Goal: Information Seeking & Learning: Learn about a topic

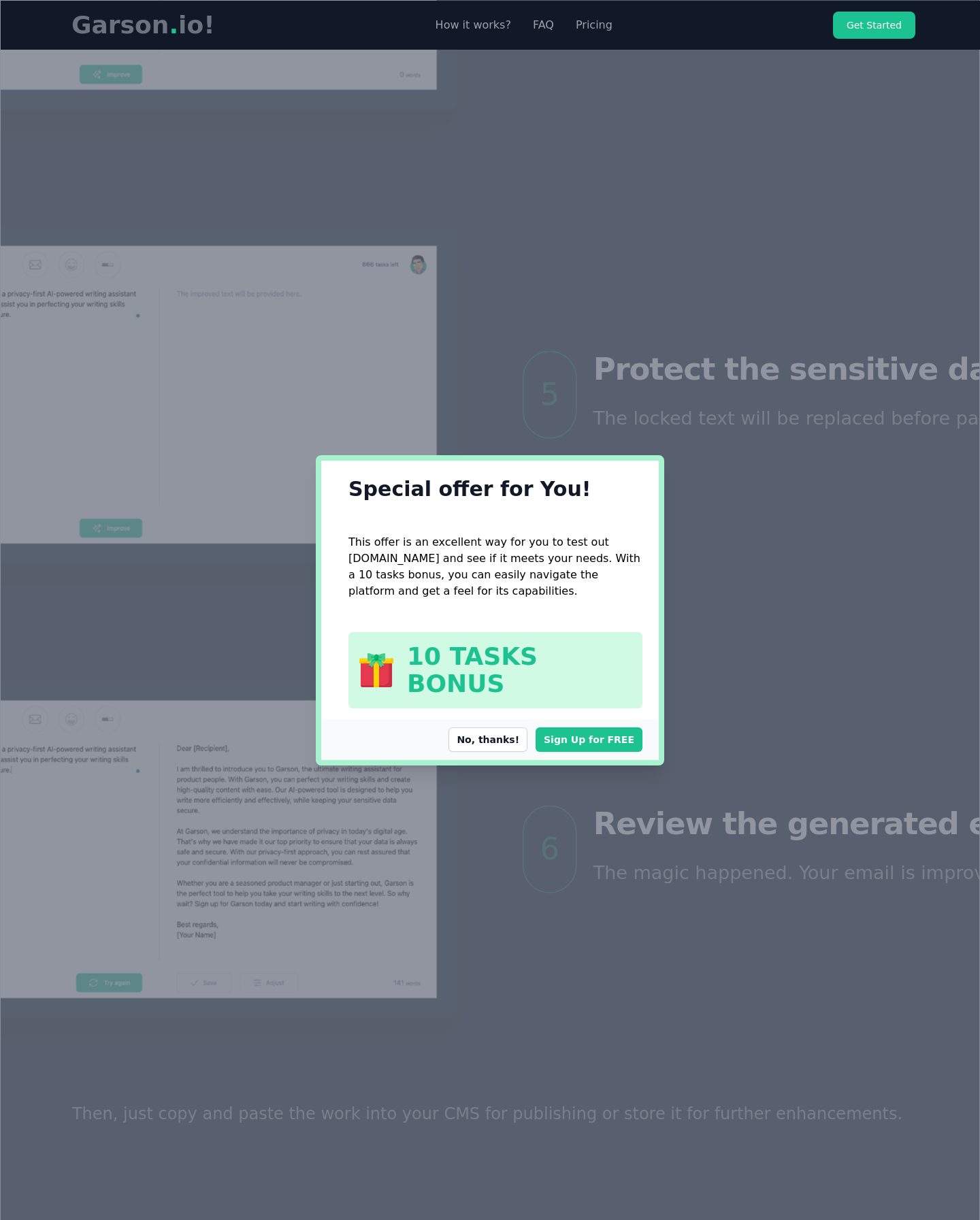
scroll to position [3067, 0]
